Goal: Transaction & Acquisition: Purchase product/service

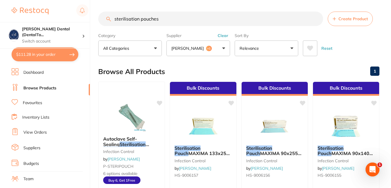
click at [165, 18] on input "sterilisation pouches" at bounding box center [210, 19] width 225 height 14
type input "s"
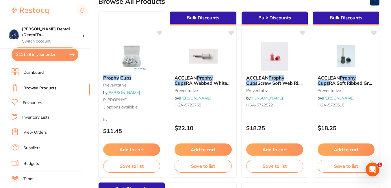
scroll to position [64, 0]
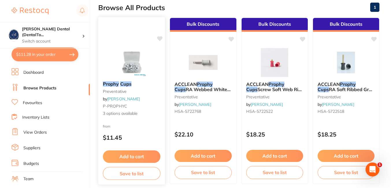
type input "prophy cups"
click at [117, 100] on link "[PERSON_NAME]" at bounding box center [123, 98] width 33 height 5
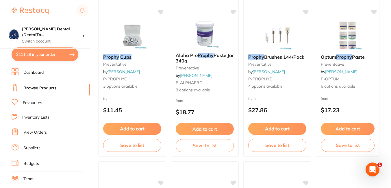
scroll to position [97, 0]
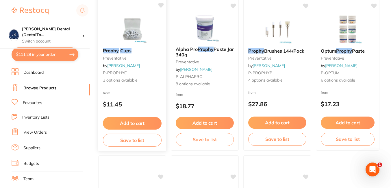
click at [126, 123] on button "Add to cart" at bounding box center [132, 123] width 59 height 12
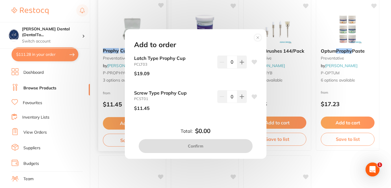
scroll to position [0, 0]
click at [241, 64] on icon at bounding box center [242, 62] width 5 height 5
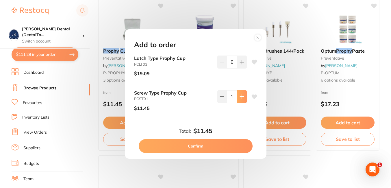
click at [241, 64] on icon at bounding box center [242, 62] width 5 height 5
click at [220, 64] on icon at bounding box center [222, 62] width 5 height 5
click at [241, 64] on icon at bounding box center [242, 62] width 5 height 5
type input "3"
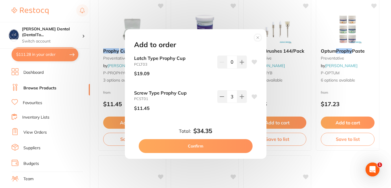
click at [199, 146] on button "Confirm" at bounding box center [196, 146] width 114 height 14
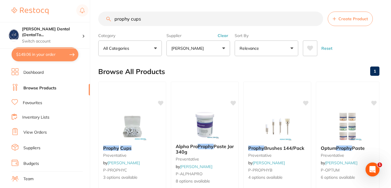
click at [160, 18] on input "prophy cups" at bounding box center [210, 19] width 225 height 14
type input "p"
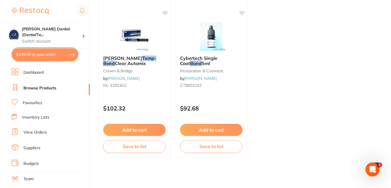
scroll to position [27, 0]
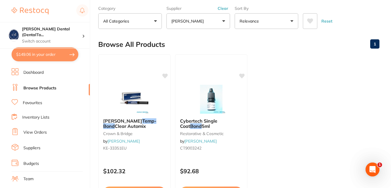
type input "temp bond"
click at [223, 22] on button "[PERSON_NAME]" at bounding box center [199, 21] width 64 height 16
type input "H"
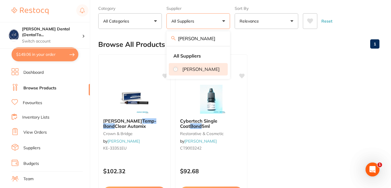
type input "[PERSON_NAME]"
click at [208, 65] on li "[PERSON_NAME]" at bounding box center [198, 69] width 59 height 12
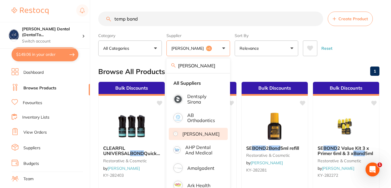
scroll to position [0, 0]
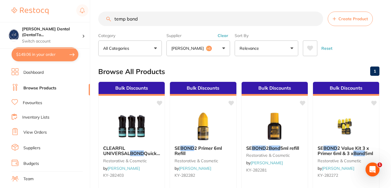
click at [38, 132] on link "View Orders" at bounding box center [34, 133] width 23 height 6
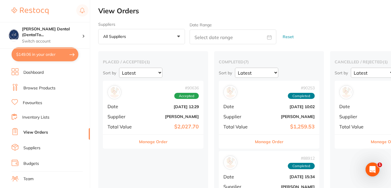
click at [183, 98] on span "Accepted" at bounding box center [186, 96] width 25 height 6
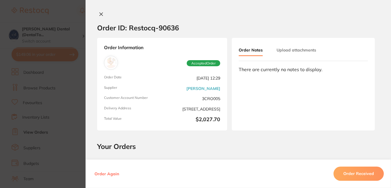
click at [99, 14] on icon at bounding box center [101, 14] width 5 height 5
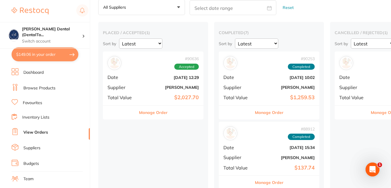
click at [36, 87] on link "Browse Products" at bounding box center [39, 88] width 32 height 6
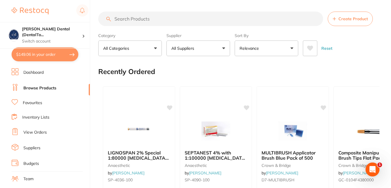
click at [30, 131] on link "View Orders" at bounding box center [34, 133] width 23 height 6
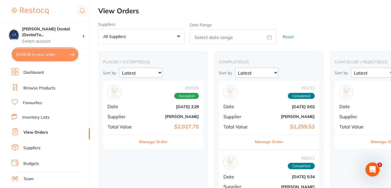
click at [184, 99] on span "Accepted" at bounding box center [186, 96] width 25 height 6
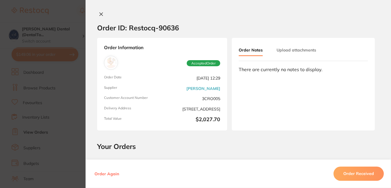
click at [100, 14] on icon at bounding box center [101, 14] width 3 height 3
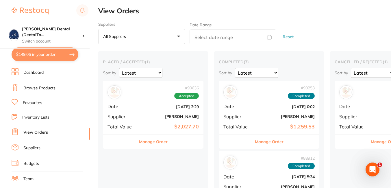
click at [38, 88] on link "Browse Products" at bounding box center [39, 88] width 32 height 6
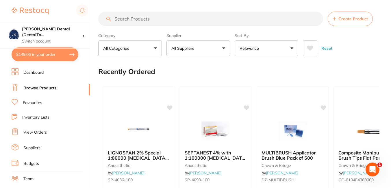
click at [223, 48] on button "All Suppliers" at bounding box center [199, 48] width 64 height 16
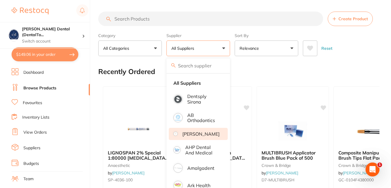
click at [186, 138] on li "[PERSON_NAME]" at bounding box center [198, 134] width 59 height 12
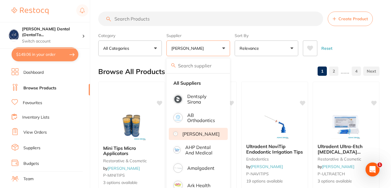
click at [180, 20] on input "search" at bounding box center [210, 19] width 225 height 14
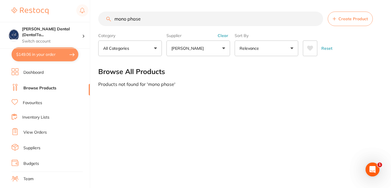
click at [128, 20] on input "mono phase" at bounding box center [210, 19] width 225 height 14
click at [156, 22] on input "monophase" at bounding box center [210, 19] width 225 height 14
type input "m"
type input "saline"
click at [222, 47] on button "[PERSON_NAME]" at bounding box center [199, 48] width 64 height 16
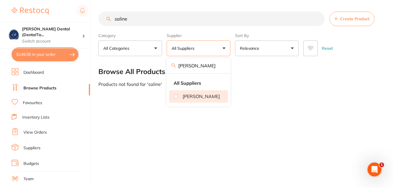
click at [202, 94] on p "[PERSON_NAME]" at bounding box center [200, 96] width 37 height 5
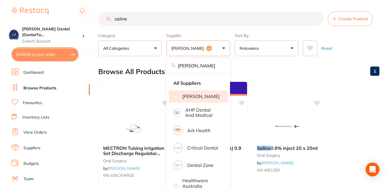
click at [158, 23] on input "saline" at bounding box center [210, 19] width 225 height 14
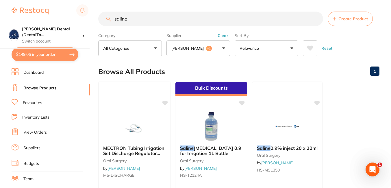
click at [222, 46] on button "[PERSON_NAME] +1" at bounding box center [199, 48] width 64 height 16
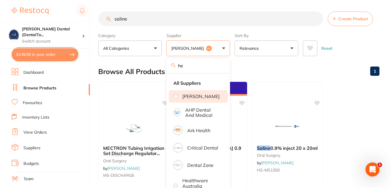
type input "h"
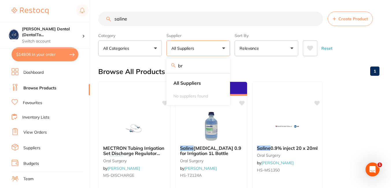
type input "b"
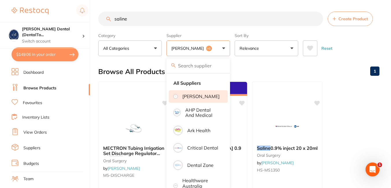
type input "a"
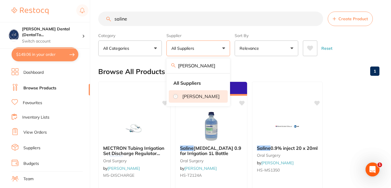
click at [197, 99] on p "[PERSON_NAME]" at bounding box center [200, 96] width 37 height 5
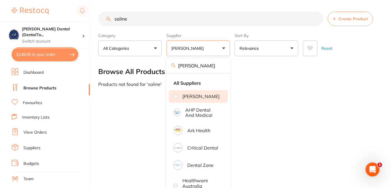
click at [270, 67] on div "Browse All Products" at bounding box center [238, 71] width 281 height 19
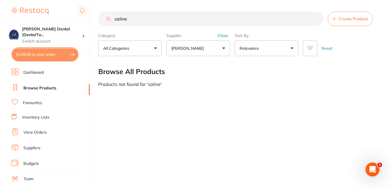
click at [224, 48] on button "[PERSON_NAME]" at bounding box center [199, 48] width 64 height 16
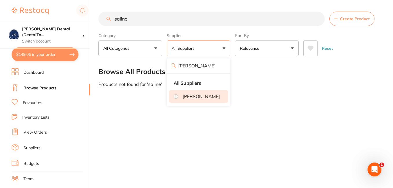
click at [192, 98] on p "[PERSON_NAME]" at bounding box center [200, 96] width 37 height 5
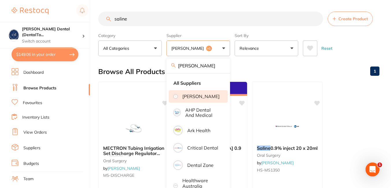
click at [196, 66] on input "[PERSON_NAME]" at bounding box center [199, 65] width 64 height 14
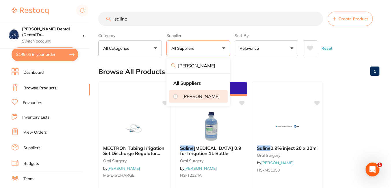
type input "[PERSON_NAME]"
click at [177, 97] on img at bounding box center [175, 96] width 3 height 3
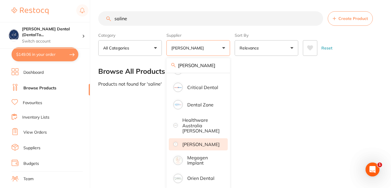
scroll to position [2, 0]
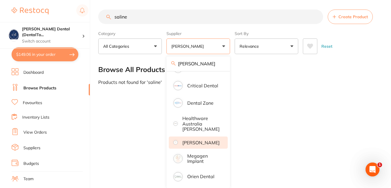
click at [177, 141] on img at bounding box center [175, 142] width 3 height 3
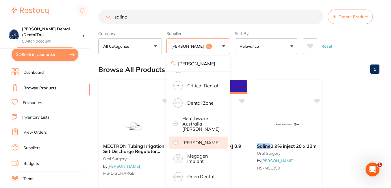
scroll to position [0, 0]
click at [331, 63] on div "Browse All Products 1" at bounding box center [238, 69] width 281 height 19
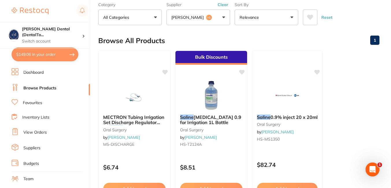
scroll to position [35, 0]
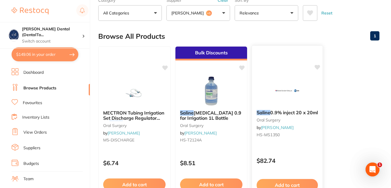
click at [286, 182] on button "Add to cart" at bounding box center [287, 185] width 61 height 12
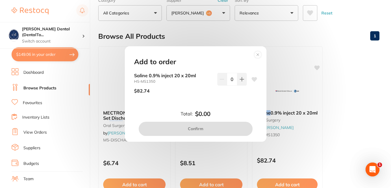
scroll to position [0, 0]
click at [241, 78] on icon at bounding box center [242, 79] width 4 height 4
type input "1"
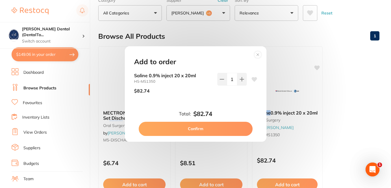
click at [203, 125] on button "Confirm" at bounding box center [196, 129] width 114 height 14
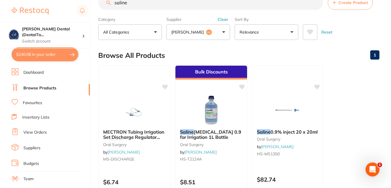
scroll to position [10, 0]
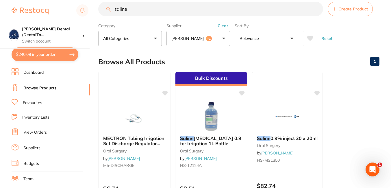
click at [206, 37] on span "+1" at bounding box center [209, 39] width 6 height 6
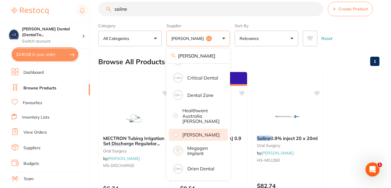
click at [220, 56] on input "[PERSON_NAME]" at bounding box center [199, 56] width 64 height 14
click at [272, 64] on div "Browse All Products 1" at bounding box center [238, 61] width 281 height 19
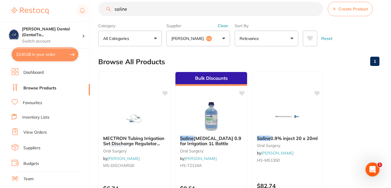
click at [225, 38] on button "[PERSON_NAME] +1" at bounding box center [199, 39] width 64 height 16
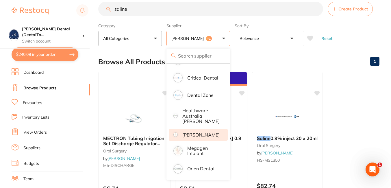
click at [317, 66] on div "Browse All Products 1" at bounding box center [238, 61] width 281 height 19
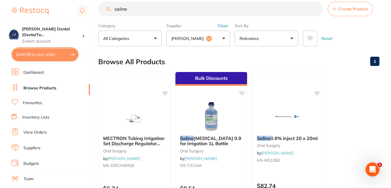
click at [206, 37] on span "+1" at bounding box center [209, 39] width 6 height 6
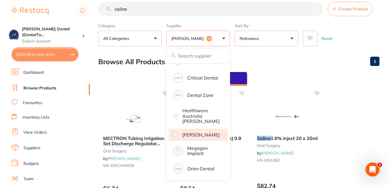
click at [156, 38] on button "All Categories" at bounding box center [130, 39] width 64 height 16
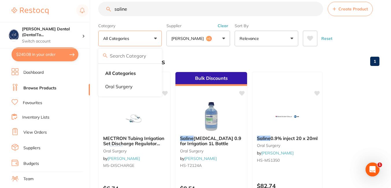
click at [206, 37] on span "+1" at bounding box center [209, 39] width 6 height 6
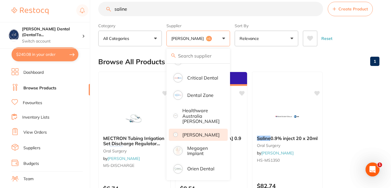
click at [194, 132] on p "[PERSON_NAME]" at bounding box center [200, 134] width 37 height 5
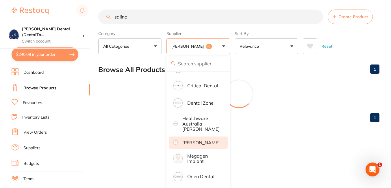
scroll to position [2, 0]
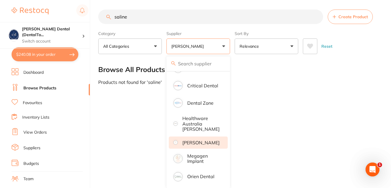
click at [192, 140] on p "[PERSON_NAME]" at bounding box center [200, 142] width 37 height 5
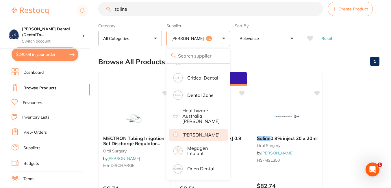
scroll to position [0, 0]
click at [136, 10] on input "saline" at bounding box center [210, 9] width 225 height 14
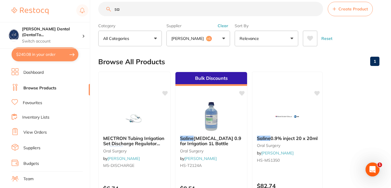
type input "s"
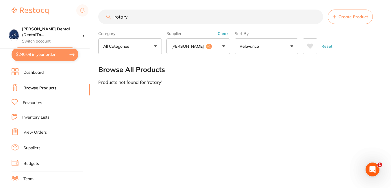
scroll to position [74, 0]
click at [136, 10] on input "rotary" at bounding box center [210, 17] width 225 height 14
type input "rotary endodontic files"
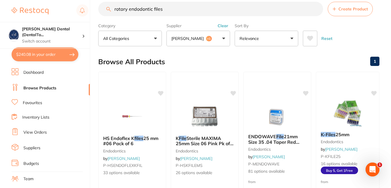
scroll to position [0, 0]
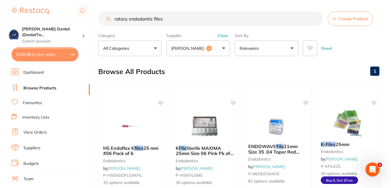
drag, startPoint x: 162, startPoint y: 19, endPoint x: 109, endPoint y: 21, distance: 52.9
click at [109, 21] on div "rotary endodontic files Create Product" at bounding box center [238, 19] width 281 height 14
click at [155, 48] on button "All Categories" at bounding box center [130, 48] width 64 height 16
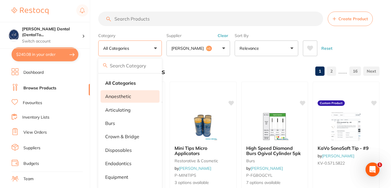
scroll to position [103, 0]
click at [127, 97] on p "anaesthetic" at bounding box center [118, 96] width 26 height 5
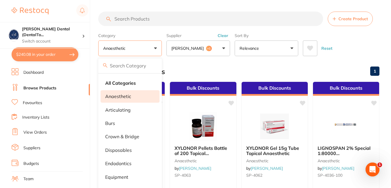
scroll to position [0, 0]
click at [119, 162] on p "endodontics" at bounding box center [118, 163] width 26 height 5
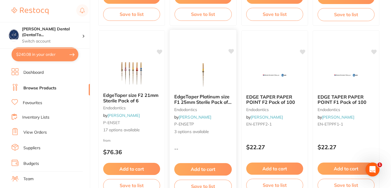
scroll to position [1419, 0]
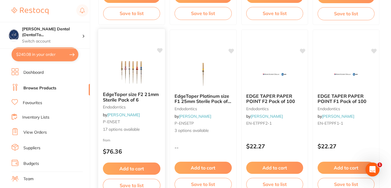
click at [133, 166] on button "Add to cart" at bounding box center [132, 168] width 58 height 12
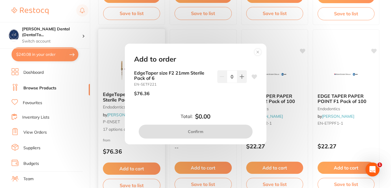
scroll to position [0, 0]
click at [259, 50] on circle at bounding box center [257, 52] width 7 height 7
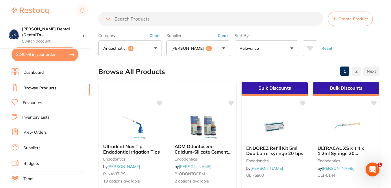
click at [159, 18] on input "search" at bounding box center [210, 19] width 225 height 14
click at [155, 48] on button "anaesthetic +1" at bounding box center [130, 48] width 64 height 16
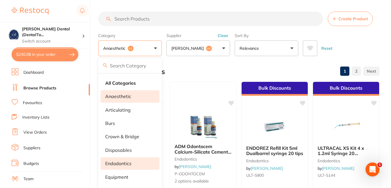
click at [115, 165] on p "endodontics" at bounding box center [118, 163] width 26 height 5
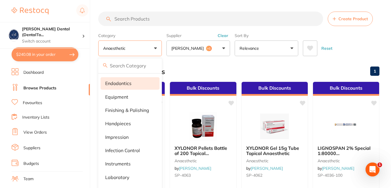
scroll to position [81, 0]
click at [122, 82] on p "endodontics" at bounding box center [118, 82] width 26 height 5
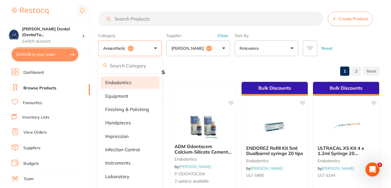
scroll to position [0, 0]
click at [148, 18] on input "search" at bounding box center [210, 19] width 225 height 14
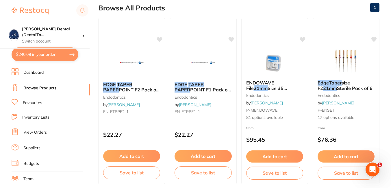
scroll to position [71, 0]
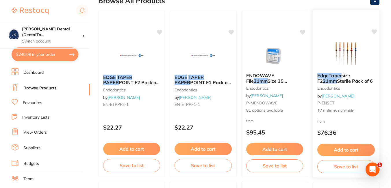
type input "Edge Taper 21mm"
click at [336, 75] on em "EdgeTaper" at bounding box center [329, 76] width 24 height 6
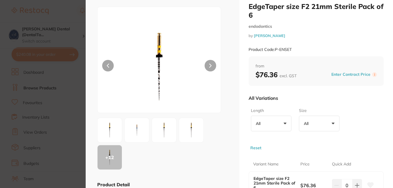
scroll to position [9, 0]
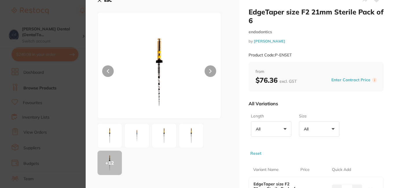
click at [331, 127] on button "All +0" at bounding box center [319, 129] width 40 height 16
click at [209, 69] on icon at bounding box center [210, 71] width 2 height 4
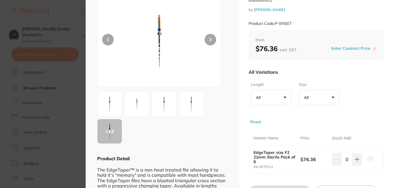
scroll to position [48, 0]
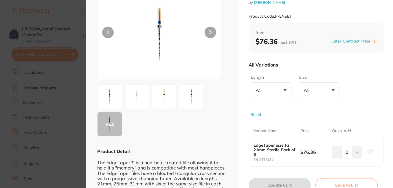
click at [285, 88] on button "All +0" at bounding box center [271, 90] width 40 height 16
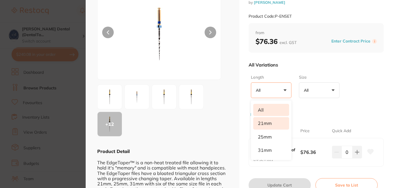
click at [272, 124] on li "21mm" at bounding box center [271, 123] width 36 height 12
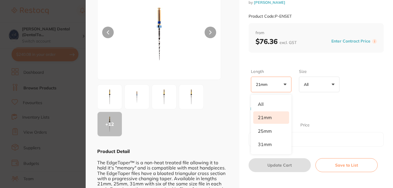
click at [332, 82] on button "All +0" at bounding box center [319, 85] width 40 height 16
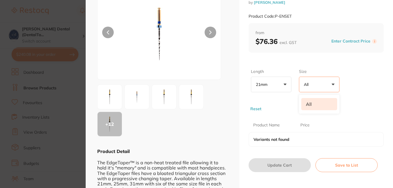
click at [360, 81] on div "Length 21mm +0 All 21mm 25mm 31mm Size All +0 All Reset" at bounding box center [315, 88] width 135 height 45
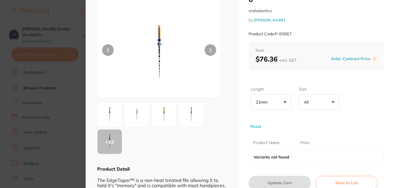
scroll to position [0, 0]
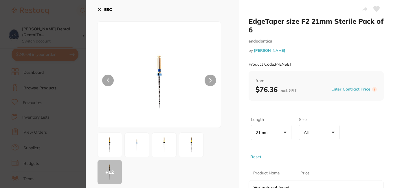
click at [283, 132] on button "21mm +0" at bounding box center [271, 133] width 40 height 16
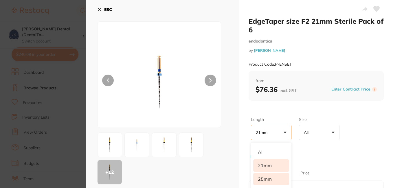
click at [270, 177] on li "25mm" at bounding box center [271, 179] width 36 height 12
click at [261, 177] on li "25mm" at bounding box center [271, 179] width 36 height 12
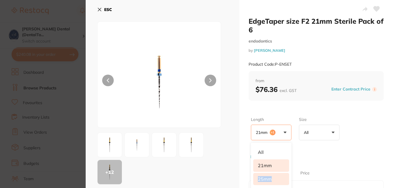
drag, startPoint x: 261, startPoint y: 177, endPoint x: 260, endPoint y: 131, distance: 46.0
click at [260, 131] on p "21mm" at bounding box center [263, 132] width 14 height 5
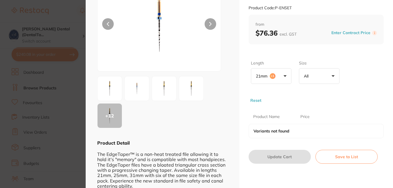
scroll to position [43, 0]
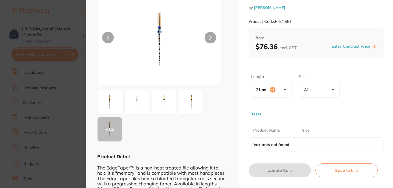
click at [254, 111] on button "Reset" at bounding box center [255, 113] width 14 height 5
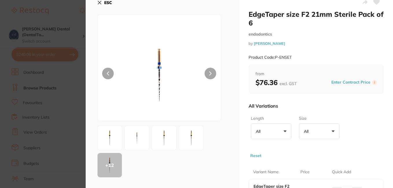
scroll to position [6, 0]
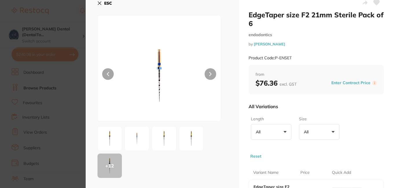
click at [209, 71] on button at bounding box center [210, 74] width 12 height 12
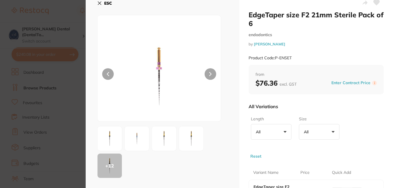
click at [209, 71] on button at bounding box center [210, 74] width 12 height 12
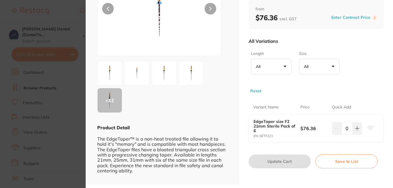
scroll to position [75, 0]
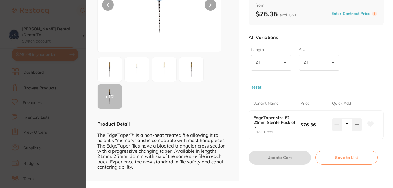
click at [109, 94] on div "+ 12" at bounding box center [109, 96] width 24 height 24
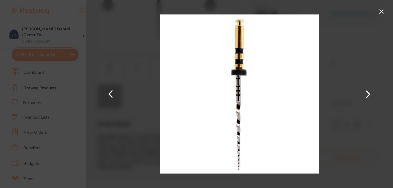
click at [381, 9] on button at bounding box center [380, 11] width 9 height 9
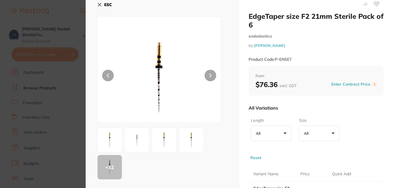
scroll to position [0, 0]
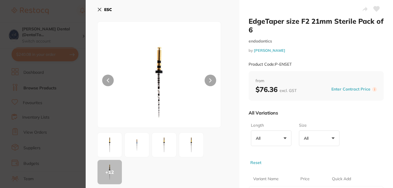
click at [98, 9] on icon at bounding box center [99, 9] width 5 height 5
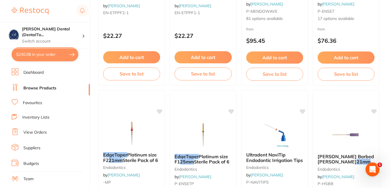
scroll to position [160, 0]
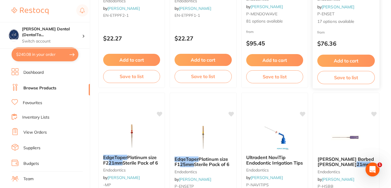
click at [345, 60] on button "Add to cart" at bounding box center [346, 61] width 58 height 12
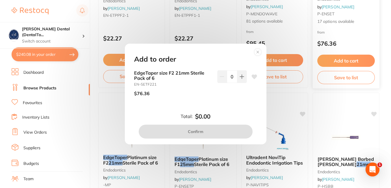
scroll to position [0, 0]
drag, startPoint x: 156, startPoint y: 84, endPoint x: 134, endPoint y: 84, distance: 21.4
click at [134, 84] on small "EN-SETF221" at bounding box center [173, 84] width 79 height 4
copy small "EN-SETF221"
